Goal: Task Accomplishment & Management: Manage account settings

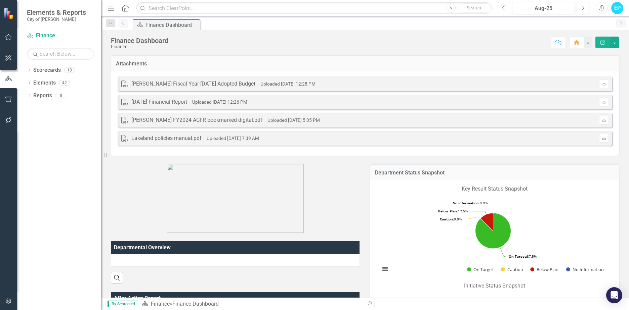
click at [506, 9] on button "Previous" at bounding box center [504, 8] width 12 height 12
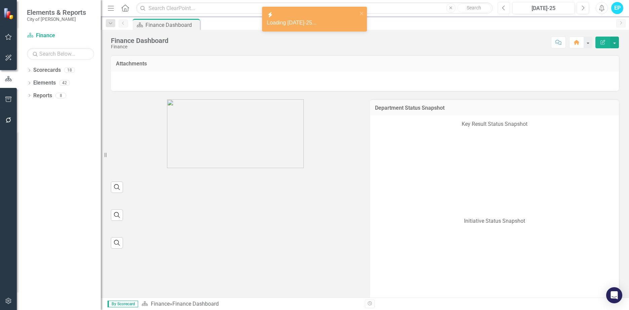
click at [506, 9] on button "Previous" at bounding box center [504, 8] width 12 height 12
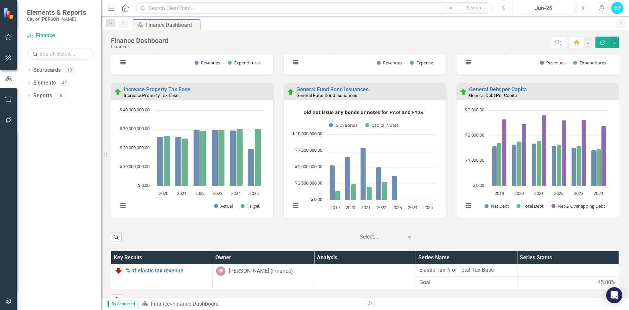
scroll to position [1211, 0]
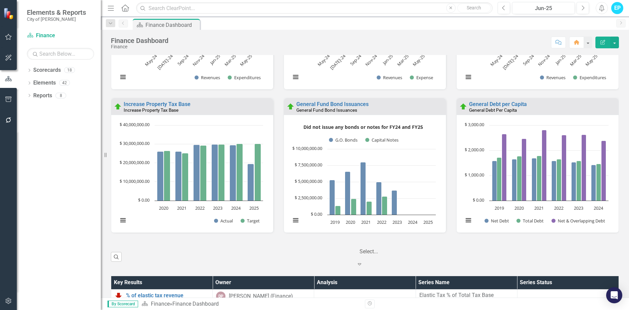
click at [363, 262] on icon "Expand" at bounding box center [359, 264] width 7 height 5
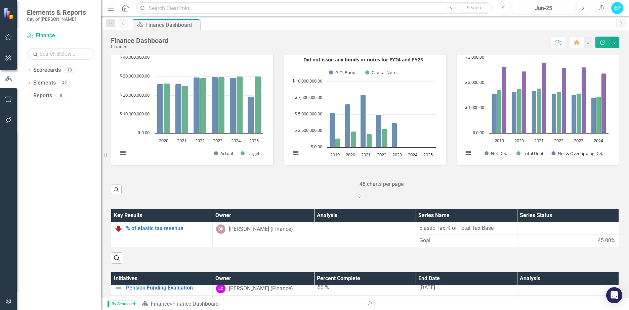
scroll to position [1245, 0]
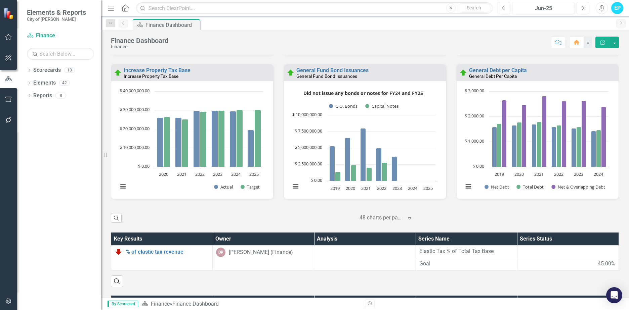
click at [543, 89] on div "Loading... Chart Bar chart with 3 data series. General Debt per Capita (Chart T…" at bounding box center [538, 140] width 162 height 118
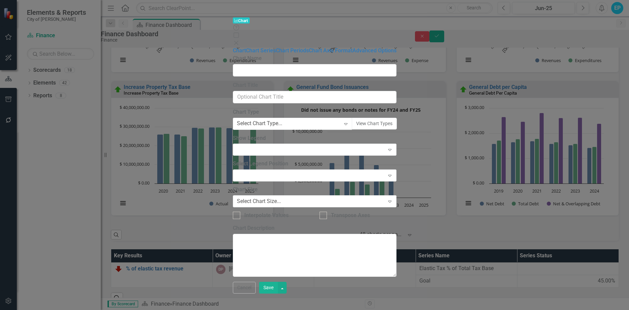
type input "General Debt per Capita"
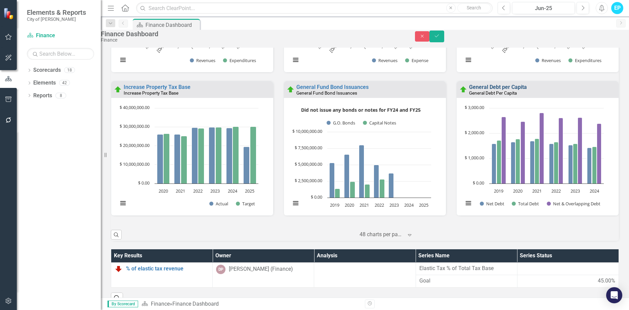
click at [507, 90] on link "General Debt per Capita" at bounding box center [498, 87] width 58 height 6
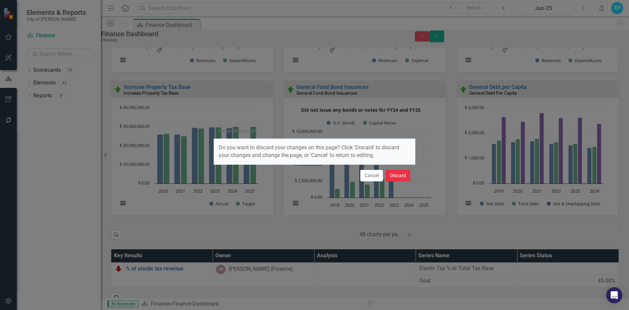
click at [393, 176] on button "Discard" at bounding box center [398, 176] width 25 height 12
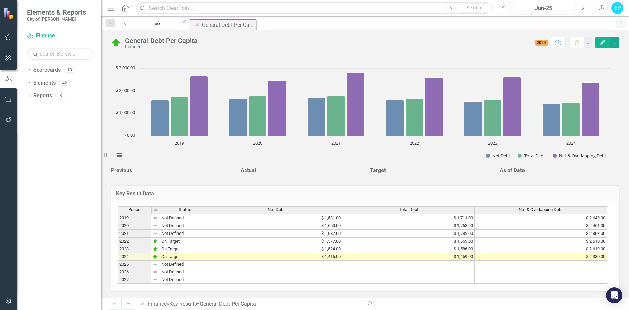
scroll to position [272, 0]
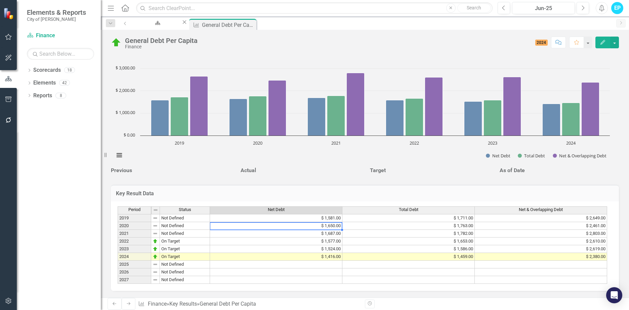
click at [331, 222] on td "$ 1,650.00" at bounding box center [276, 226] width 132 height 8
click at [335, 233] on td "$ 1,687.00" at bounding box center [276, 234] width 132 height 8
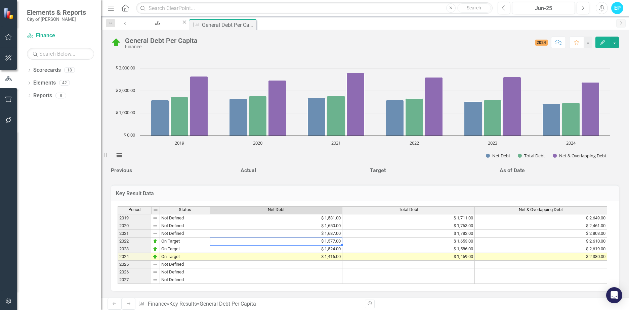
click at [333, 238] on td "$ 1,577.00" at bounding box center [276, 242] width 132 height 8
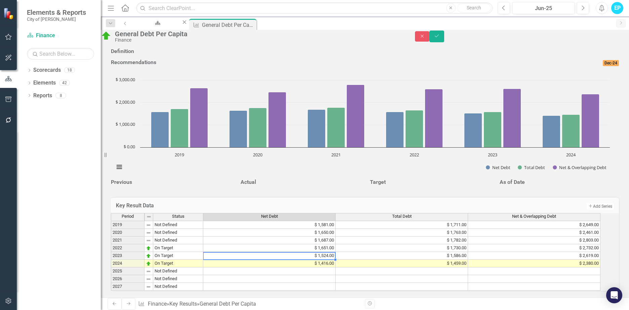
click at [111, 251] on div "Period Status Net Debt Total Debt Net & Overlapping Debt 2019 Not Defined $ 1,5…" at bounding box center [111, 252] width 0 height 78
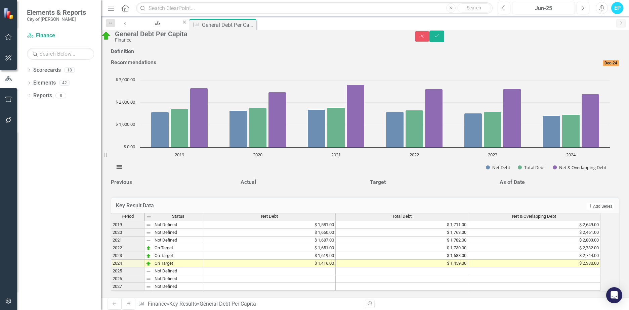
click at [334, 260] on td "$ 1,416.00" at bounding box center [269, 264] width 132 height 8
type textarea "2491"
click at [440, 38] on icon "Save" at bounding box center [437, 36] width 6 height 5
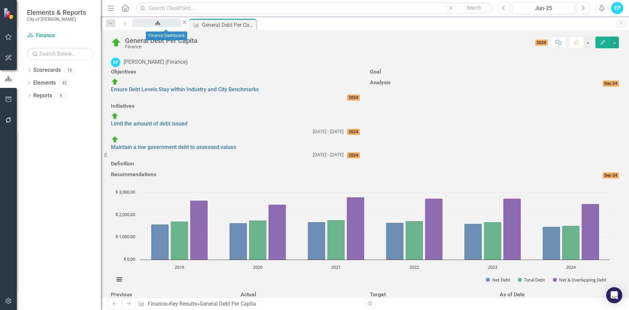
click at [175, 25] on div "Finance Dashboard" at bounding box center [156, 29] width 37 height 8
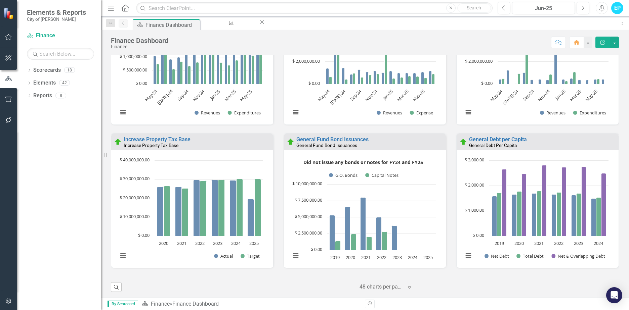
scroll to position [0, 0]
